Goal: Navigation & Orientation: Understand site structure

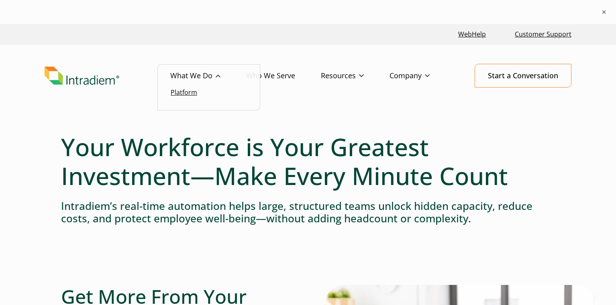
click at [192, 95] on link "Platform" at bounding box center [184, 92] width 27 height 9
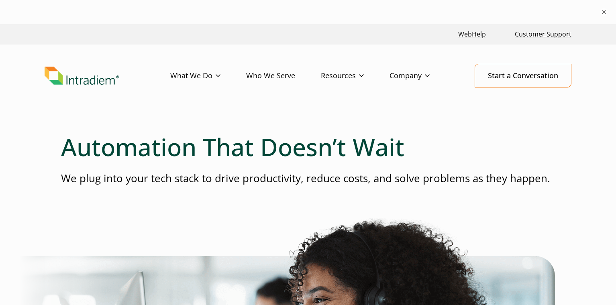
click at [279, 74] on link "Who We Serve" at bounding box center [283, 75] width 75 height 23
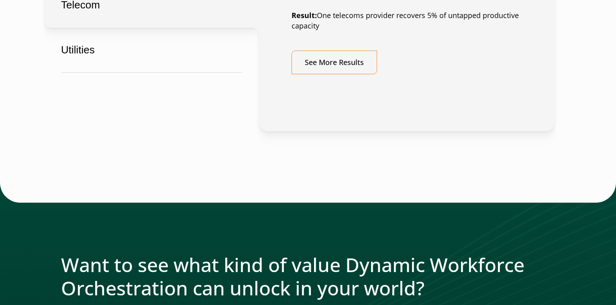
scroll to position [712, 0]
